Goal: Find specific page/section: Find specific page/section

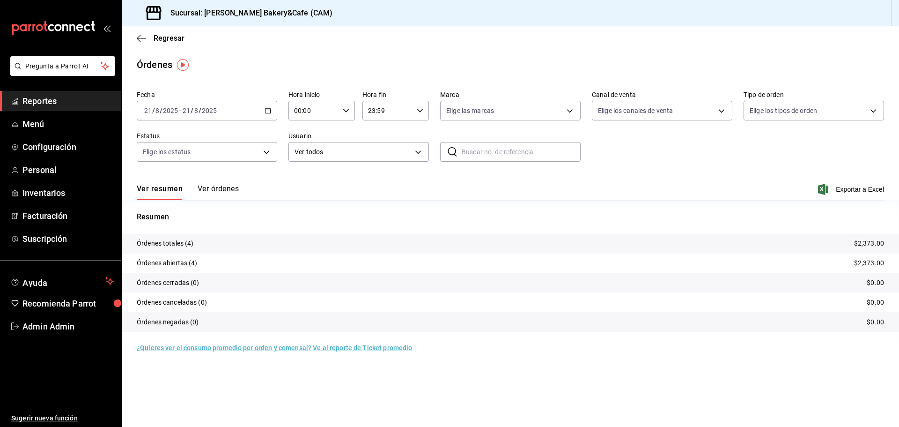
click at [218, 183] on div "Ver resumen Ver órdenes Exportar a Excel" at bounding box center [511, 186] width 748 height 27
click at [230, 191] on button "Ver órdenes" at bounding box center [218, 192] width 41 height 16
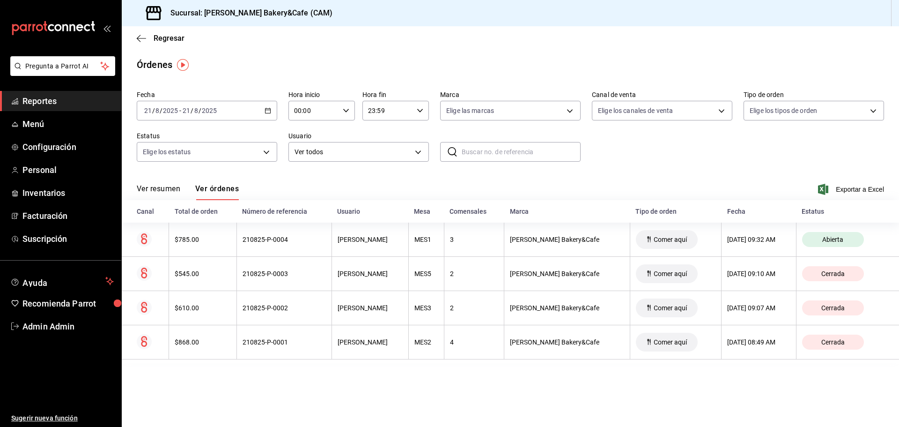
click at [145, 187] on button "Ver resumen" at bounding box center [159, 192] width 44 height 16
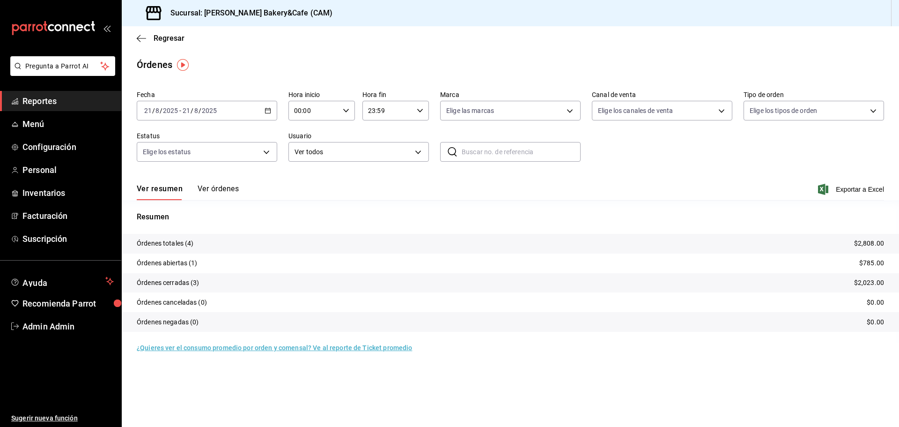
click at [217, 189] on button "Ver órdenes" at bounding box center [218, 192] width 41 height 16
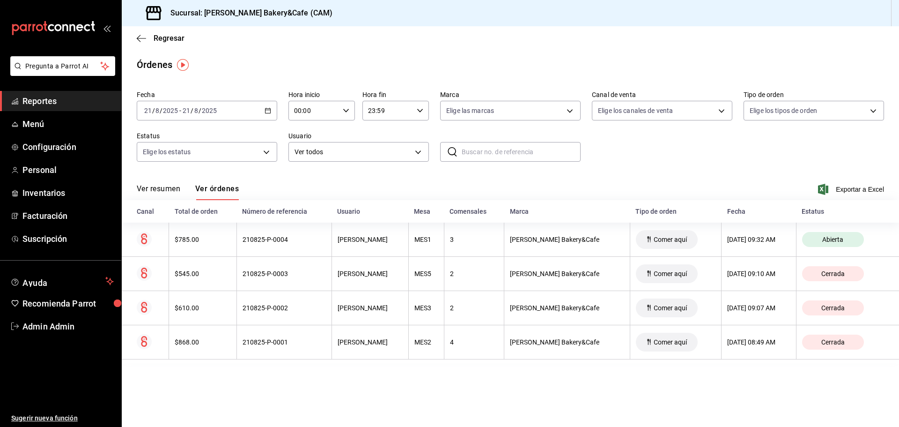
click at [92, 100] on span "Reportes" at bounding box center [67, 101] width 91 height 13
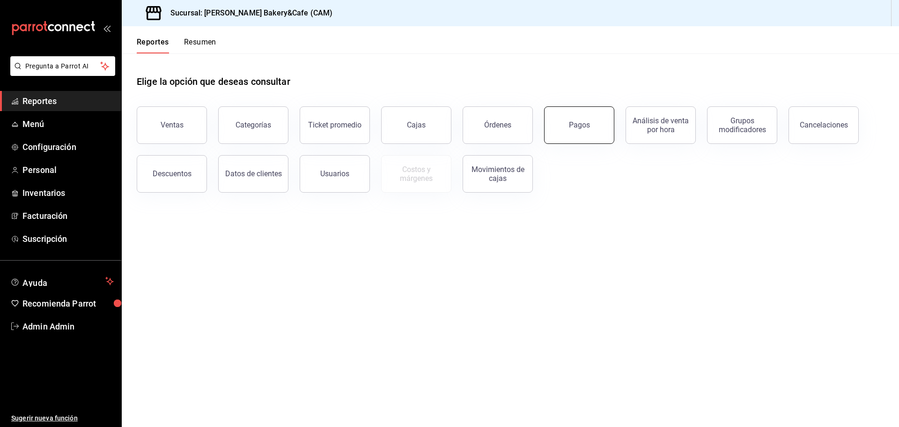
click at [587, 127] on div "Pagos" at bounding box center [579, 124] width 21 height 9
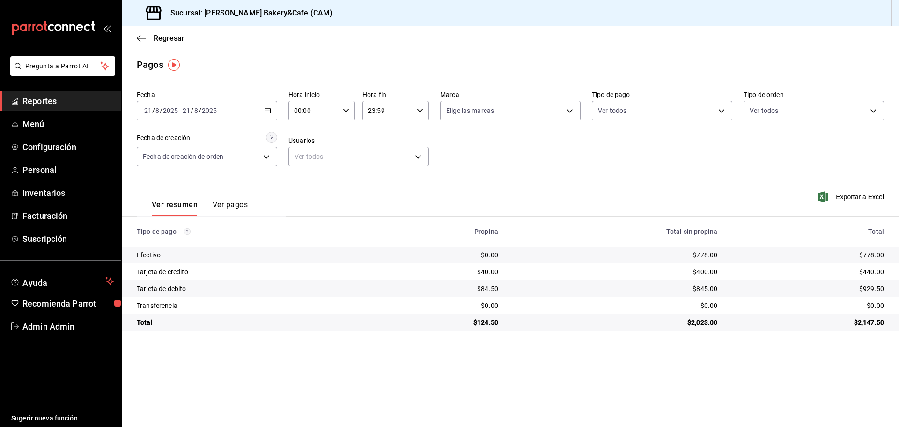
click at [230, 201] on button "Ver pagos" at bounding box center [230, 208] width 35 height 16
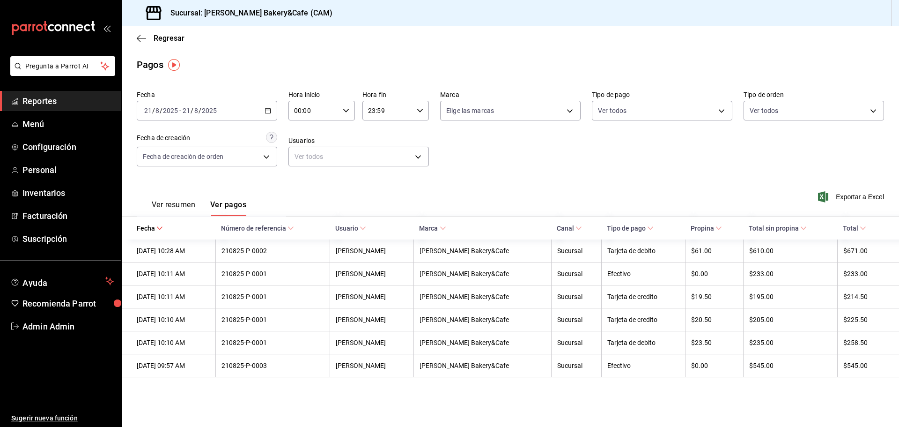
click at [166, 206] on button "Ver resumen" at bounding box center [174, 208] width 44 height 16
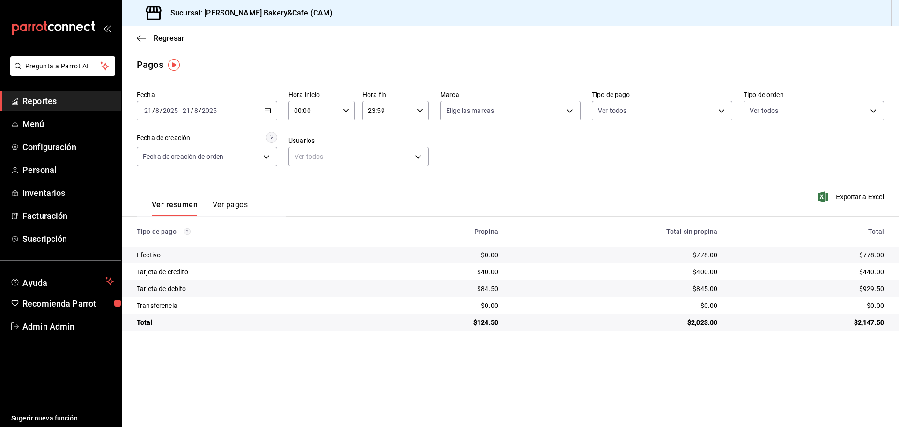
click at [59, 103] on span "Reportes" at bounding box center [67, 101] width 91 height 13
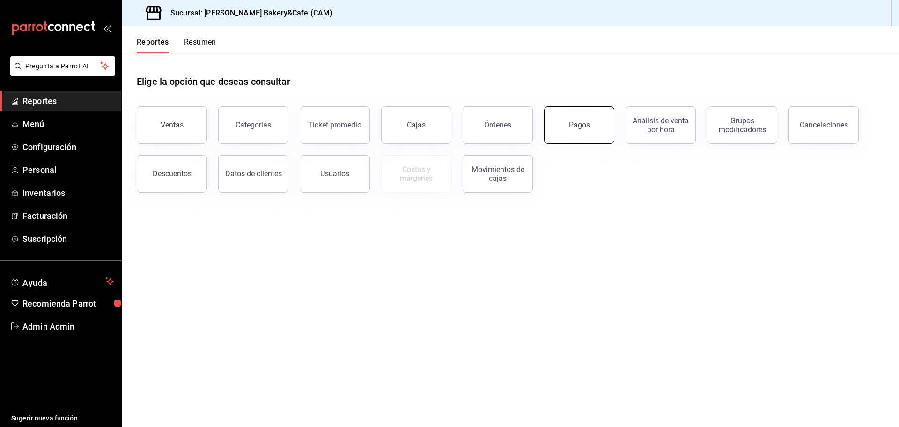
click at [588, 127] on div "Pagos" at bounding box center [579, 124] width 21 height 9
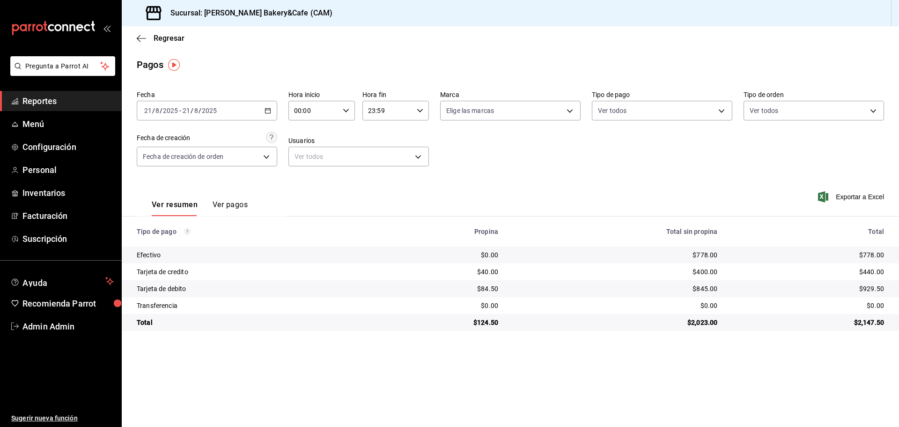
click at [229, 204] on button "Ver pagos" at bounding box center [230, 208] width 35 height 16
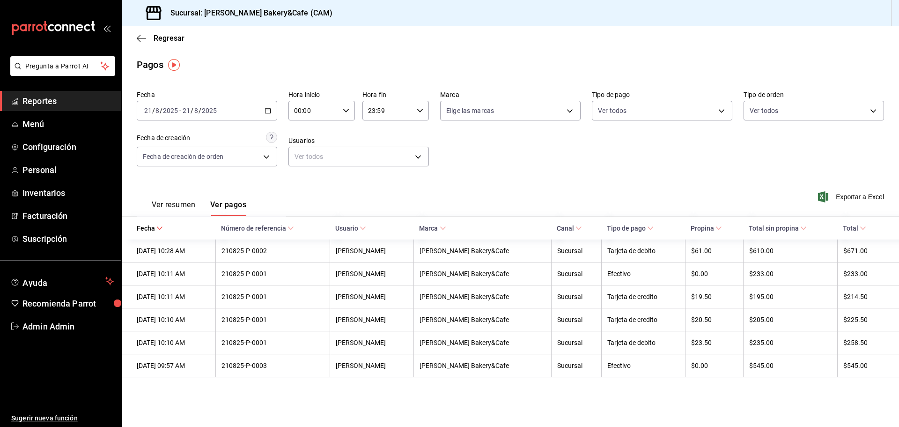
click at [65, 100] on span "Reportes" at bounding box center [67, 101] width 91 height 13
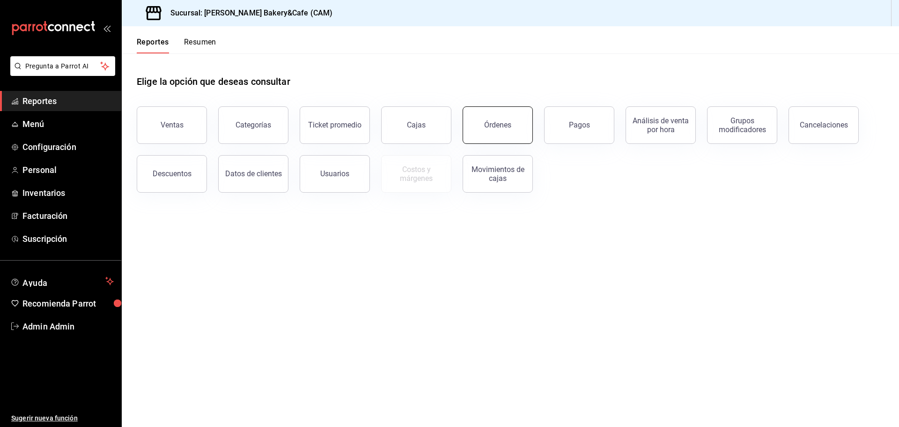
click at [506, 117] on button "Órdenes" at bounding box center [498, 124] width 70 height 37
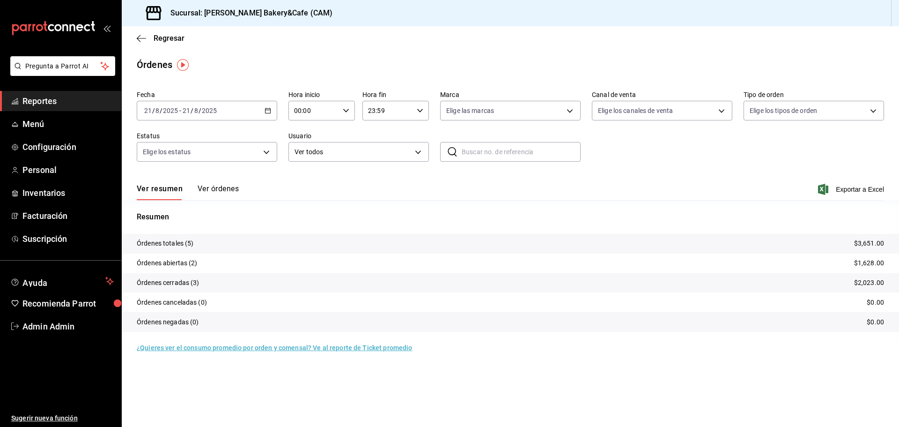
click at [225, 189] on button "Ver órdenes" at bounding box center [218, 192] width 41 height 16
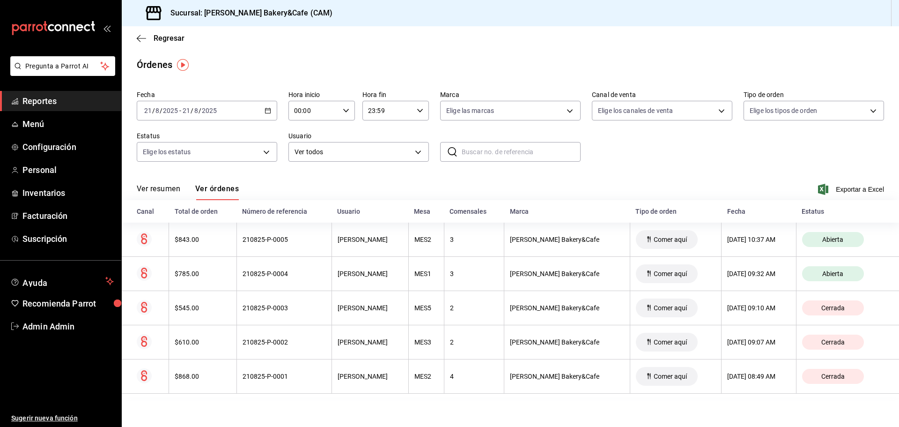
click at [148, 190] on button "Ver resumen" at bounding box center [159, 192] width 44 height 16
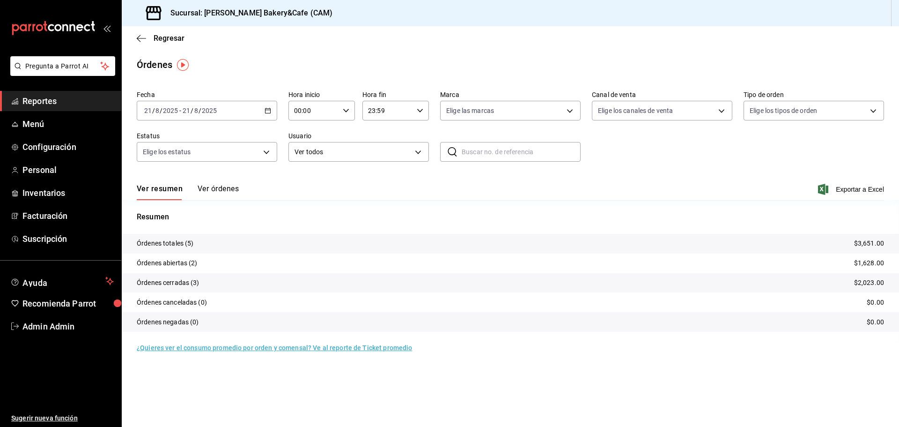
click at [206, 189] on button "Ver órdenes" at bounding box center [218, 192] width 41 height 16
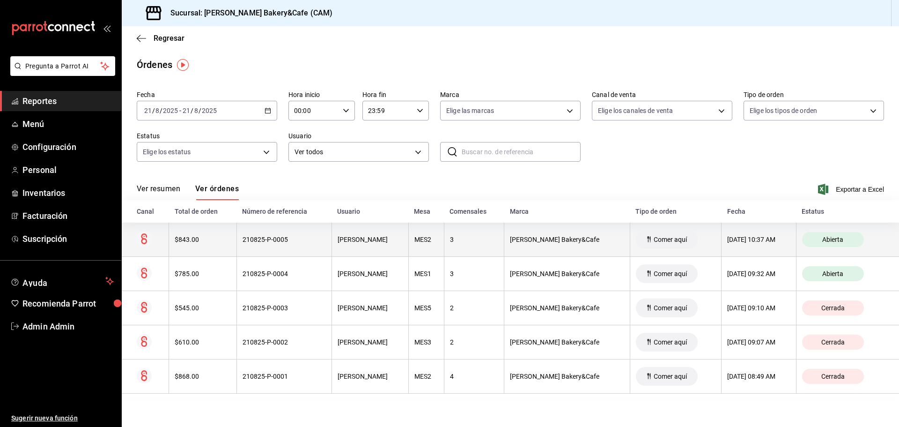
click at [483, 236] on div "3" at bounding box center [474, 239] width 48 height 7
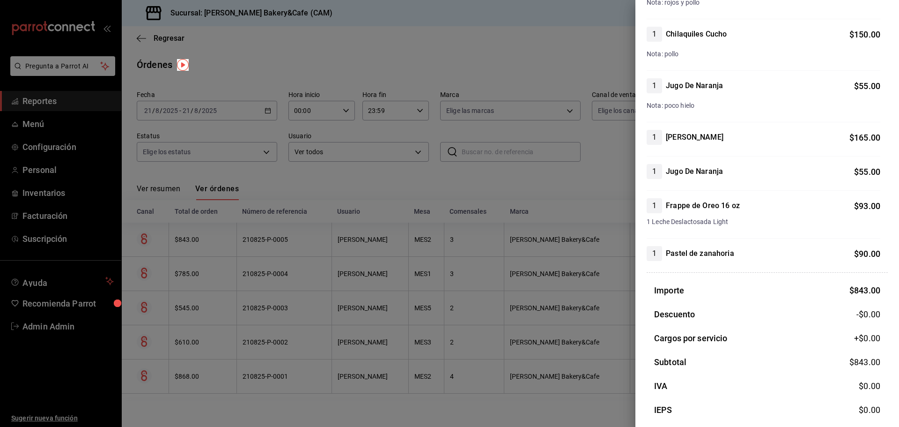
scroll to position [220, 0]
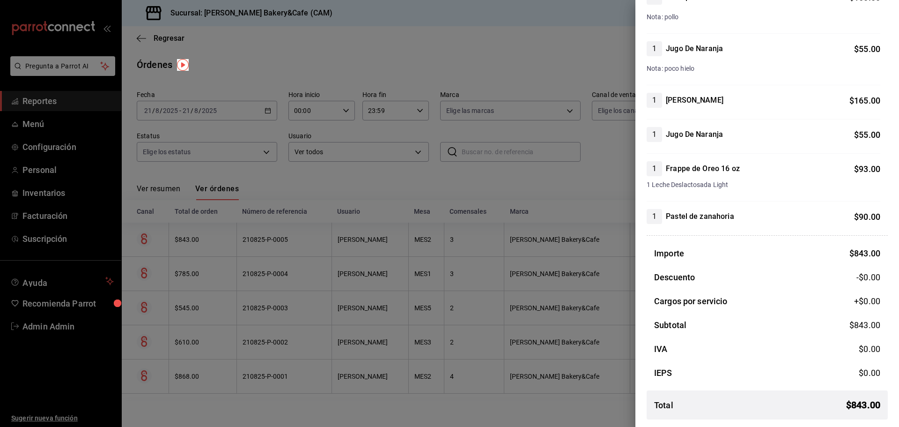
click at [490, 273] on div at bounding box center [449, 213] width 899 height 427
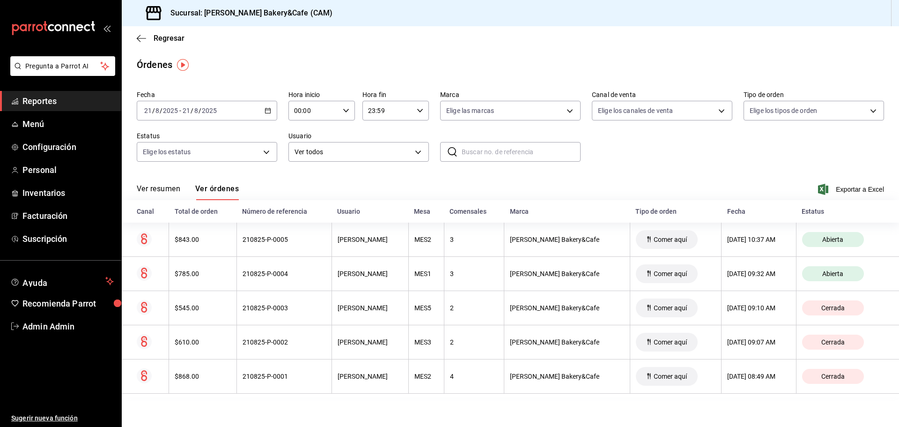
click at [490, 273] on div "3" at bounding box center [474, 273] width 48 height 7
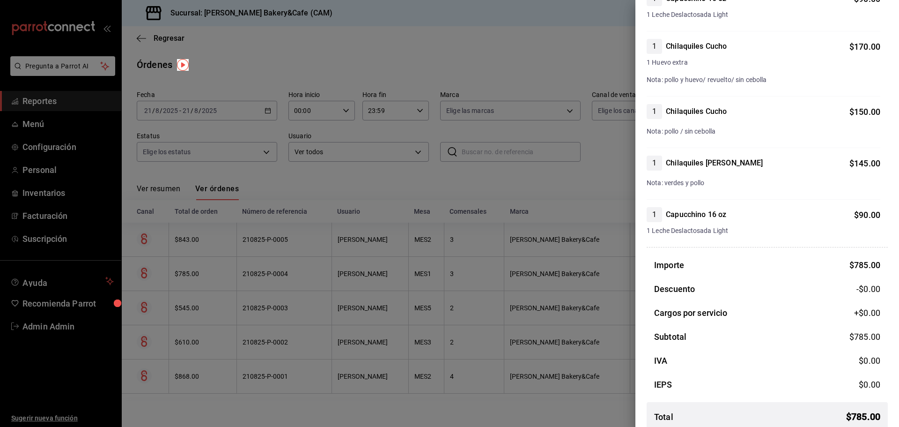
scroll to position [213, 0]
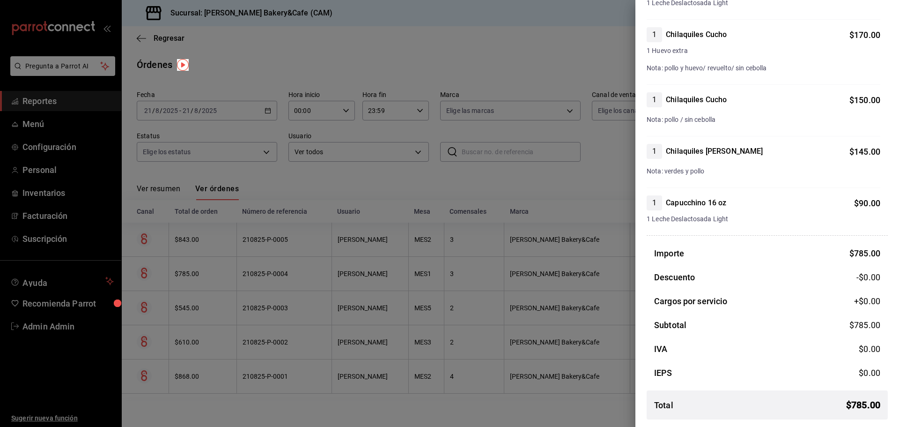
click at [584, 68] on div at bounding box center [449, 213] width 899 height 427
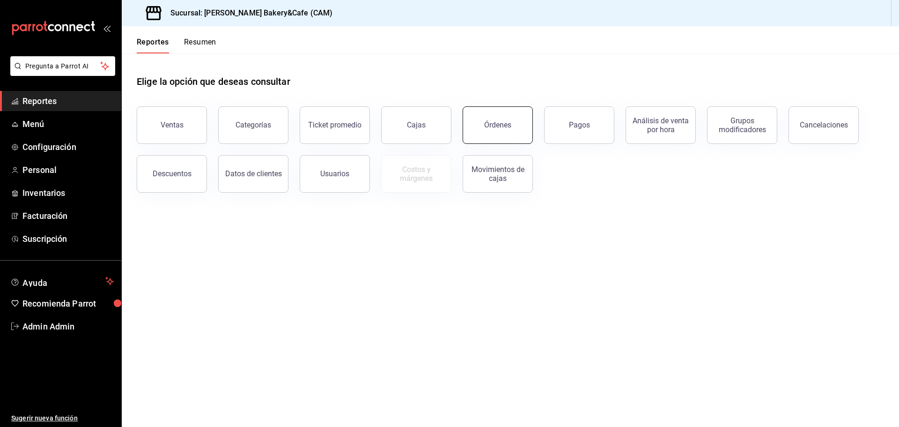
click at [515, 136] on button "Órdenes" at bounding box center [498, 124] width 70 height 37
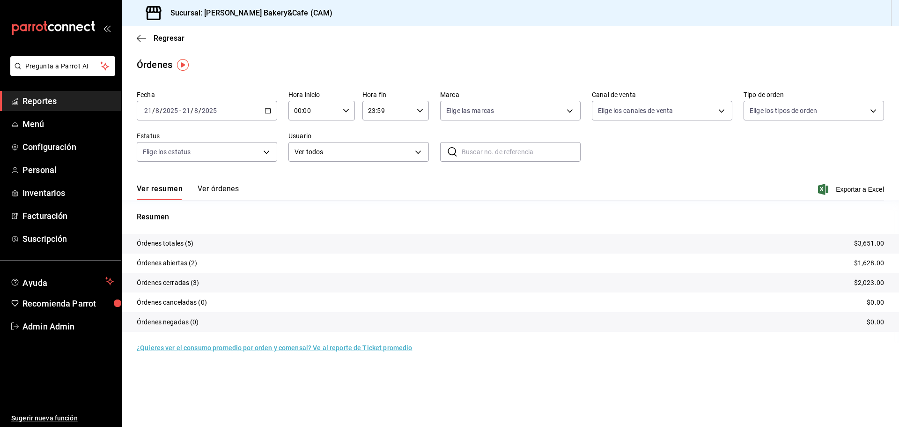
click at [216, 185] on button "Ver órdenes" at bounding box center [218, 192] width 41 height 16
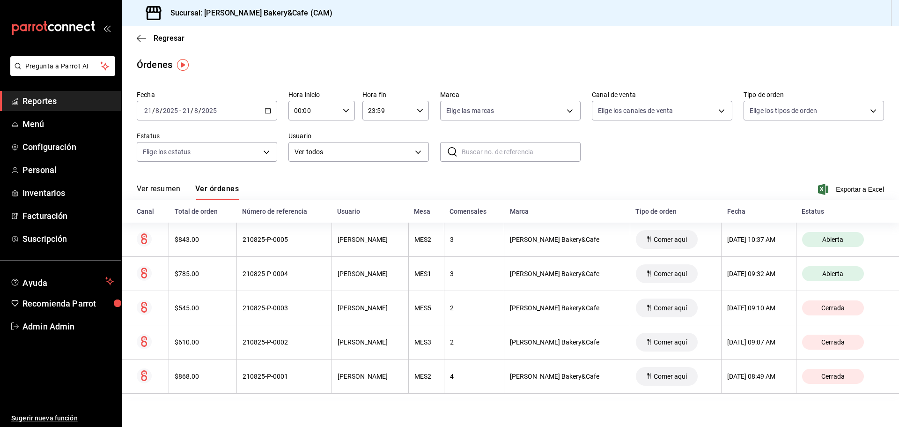
click at [153, 186] on button "Ver resumen" at bounding box center [159, 192] width 44 height 16
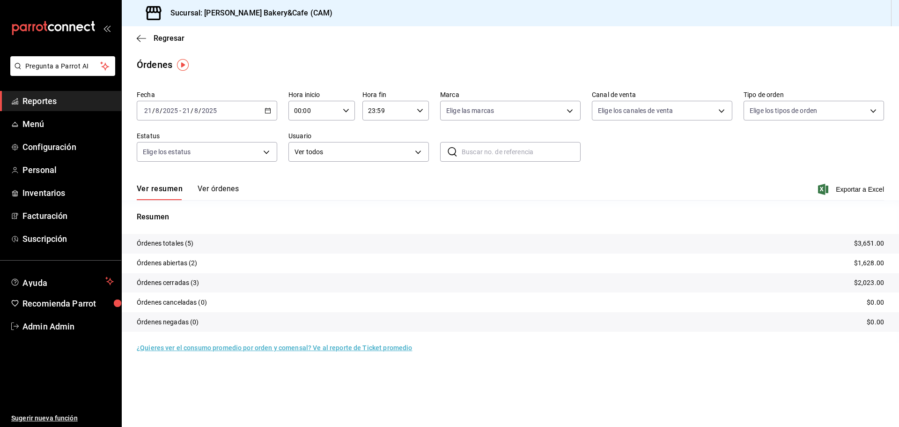
click at [210, 187] on button "Ver órdenes" at bounding box center [218, 192] width 41 height 16
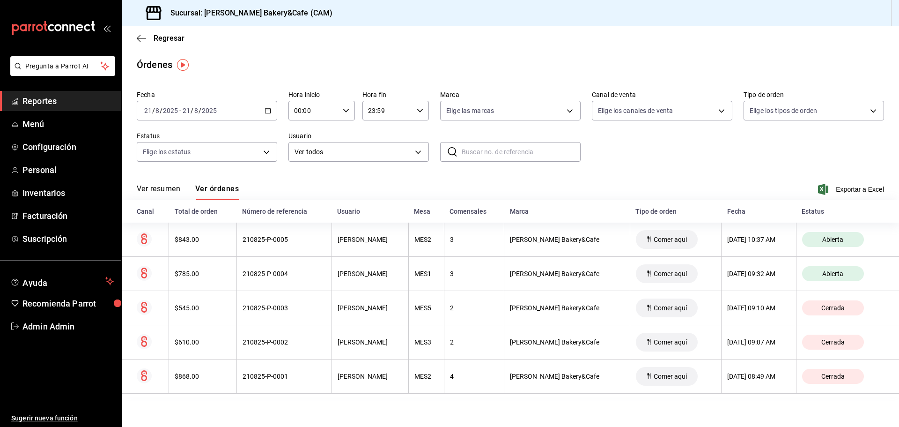
click at [71, 104] on span "Reportes" at bounding box center [67, 101] width 91 height 13
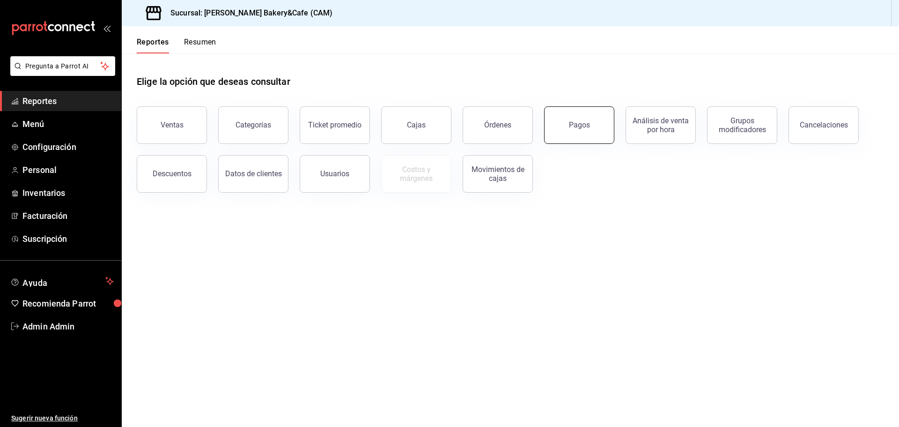
click at [573, 122] on div "Pagos" at bounding box center [579, 124] width 21 height 9
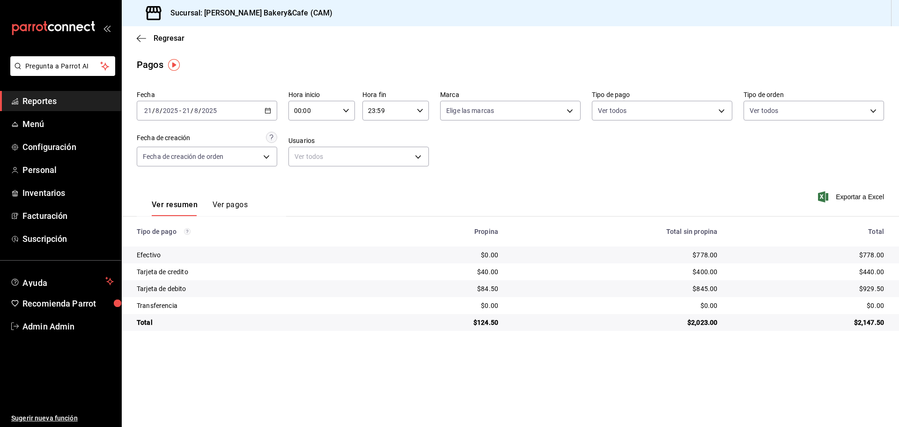
click at [265, 110] on \(Stroke\) "button" at bounding box center [268, 110] width 6 height 5
click at [267, 112] on icon "button" at bounding box center [268, 110] width 7 height 7
click at [161, 166] on li "Ayer" at bounding box center [181, 159] width 88 height 21
click at [238, 205] on button "Ver pagos" at bounding box center [230, 208] width 35 height 16
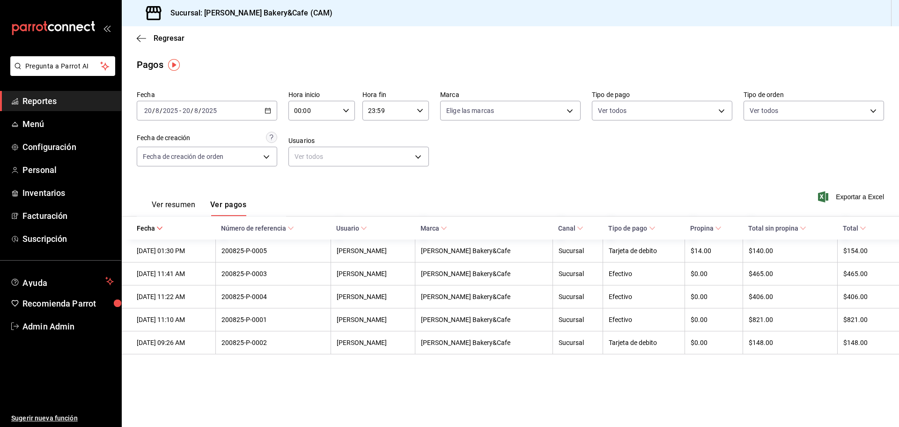
click at [161, 203] on button "Ver resumen" at bounding box center [174, 208] width 44 height 16
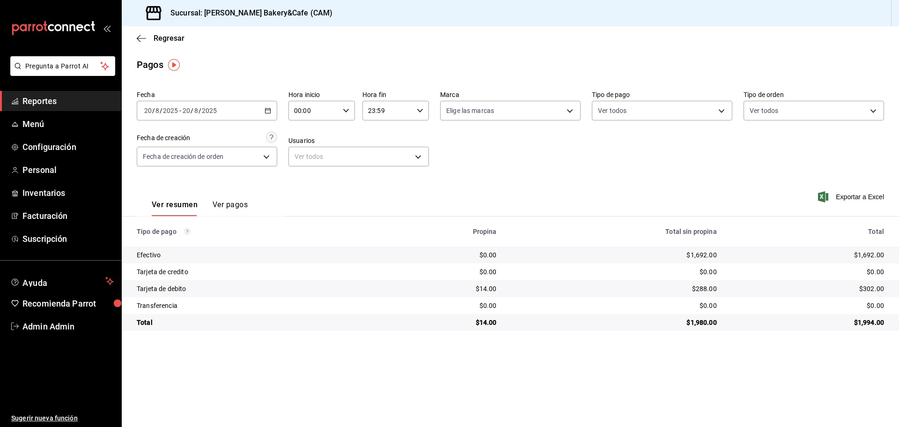
click at [221, 203] on button "Ver pagos" at bounding box center [230, 208] width 35 height 16
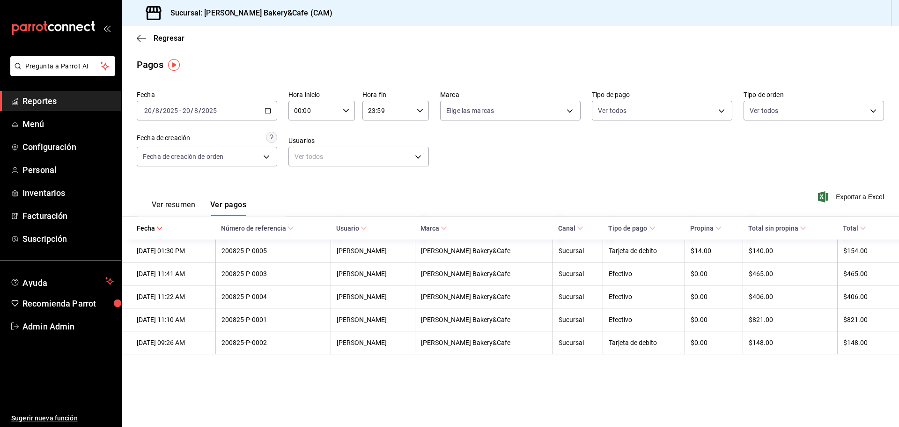
click at [69, 101] on span "Reportes" at bounding box center [67, 101] width 91 height 13
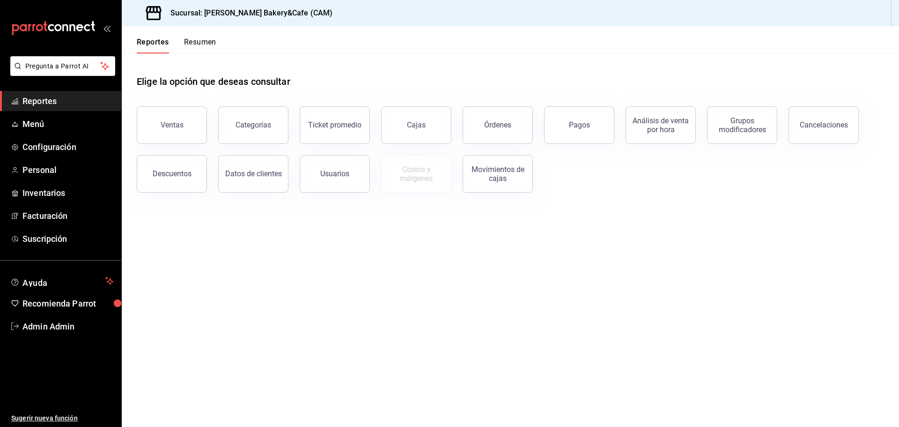
click at [71, 104] on span "Reportes" at bounding box center [67, 101] width 91 height 13
click at [575, 125] on div "Pagos" at bounding box center [579, 124] width 21 height 9
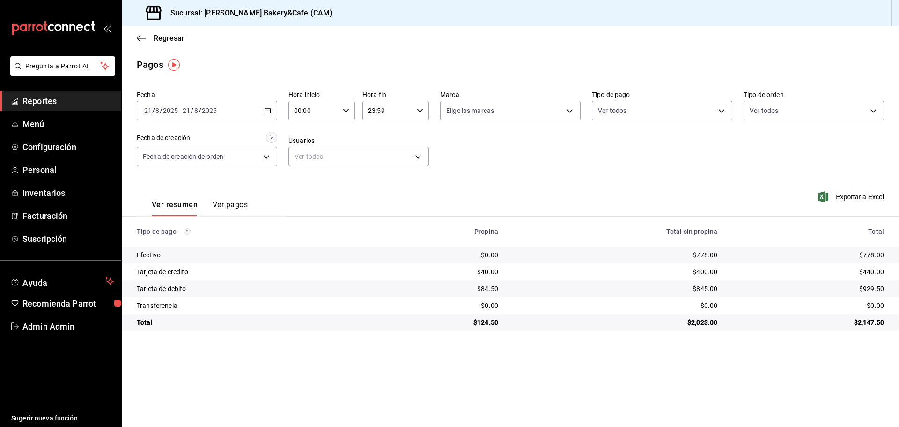
drag, startPoint x: 221, startPoint y: 202, endPoint x: 224, endPoint y: 168, distance: 33.8
click at [221, 202] on button "Ver pagos" at bounding box center [230, 208] width 35 height 16
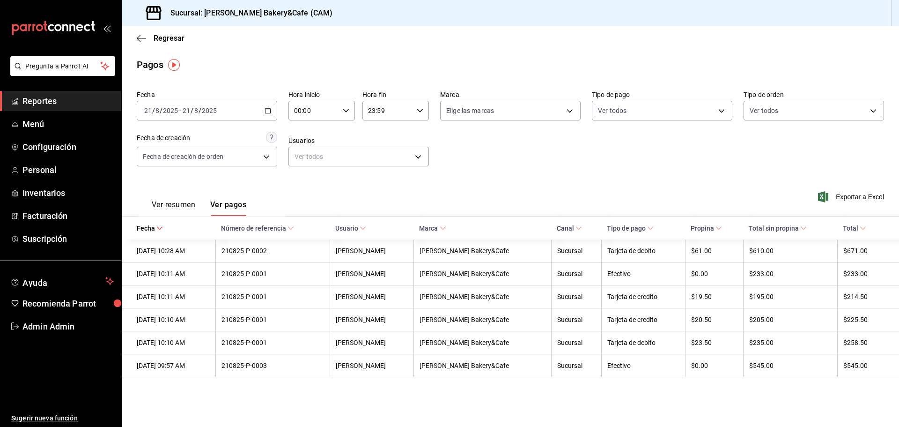
click at [263, 111] on div "2025-08-21 21 / 8 / 2025 - 2025-08-21 21 / 8 / 2025" at bounding box center [207, 111] width 141 height 20
click at [178, 247] on span "Rango de fechas" at bounding box center [181, 244] width 73 height 10
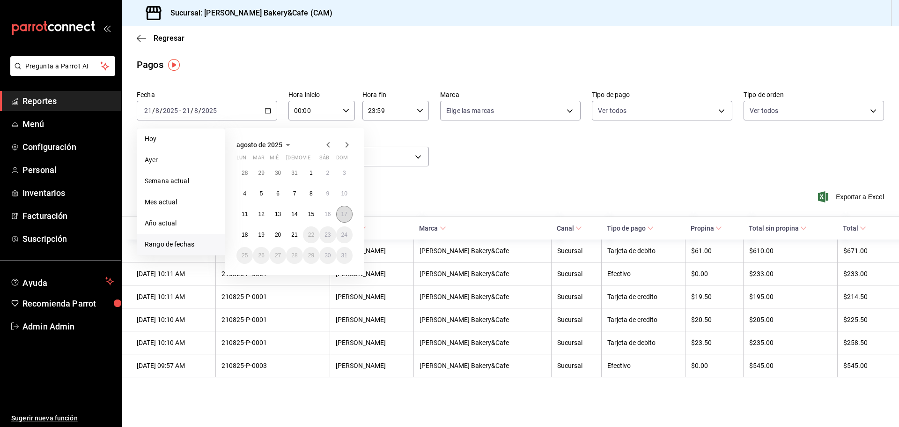
click at [343, 211] on abbr "17" at bounding box center [344, 214] width 6 height 7
click at [287, 231] on button "21" at bounding box center [294, 234] width 16 height 17
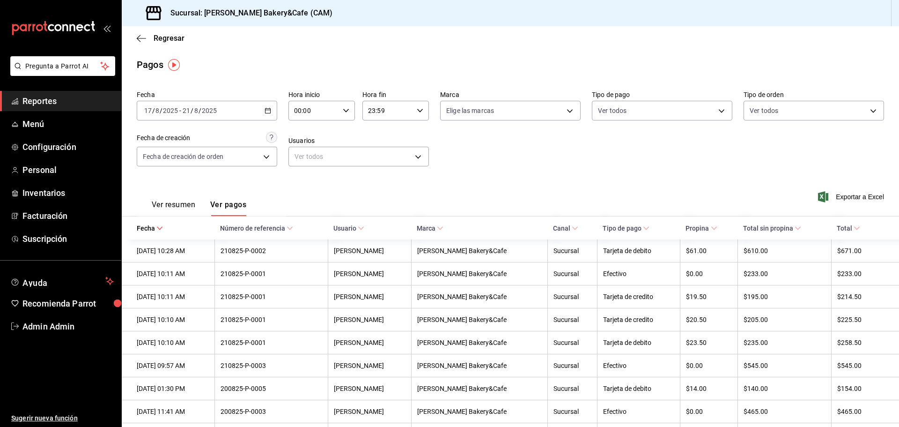
click at [165, 205] on button "Ver resumen" at bounding box center [174, 208] width 44 height 16
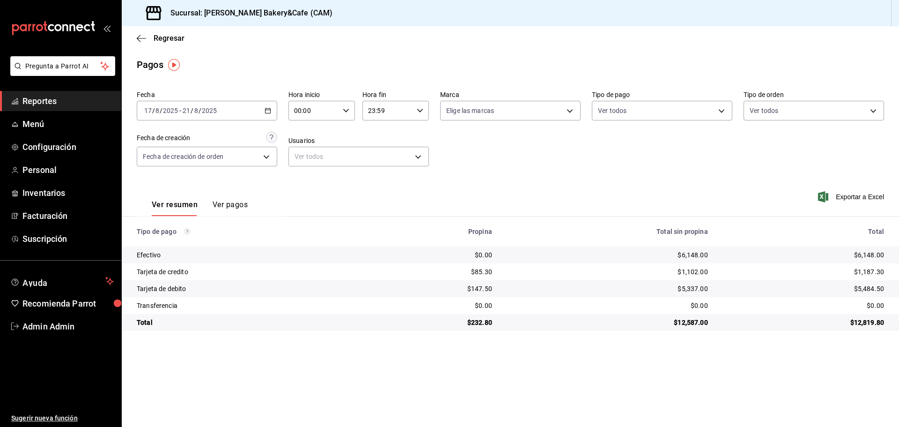
click at [71, 99] on span "Reportes" at bounding box center [67, 101] width 91 height 13
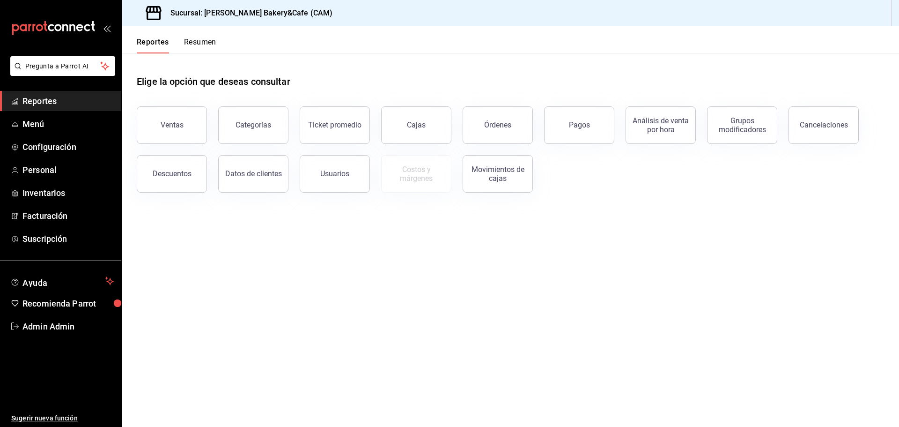
click at [581, 150] on div "Ventas Categorías Ticket promedio Cajas Órdenes Pagos Análisis de venta por hor…" at bounding box center [505, 143] width 759 height 97
